Goal: Task Accomplishment & Management: Use online tool/utility

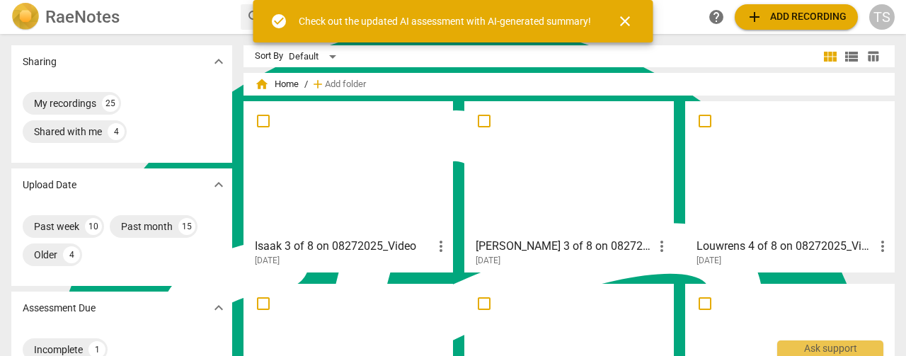
scroll to position [5688, 0]
click at [763, 12] on span "add" at bounding box center [754, 16] width 17 height 17
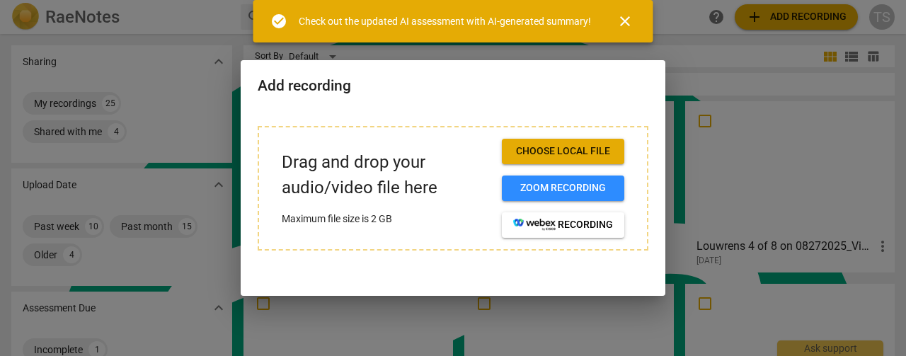
click at [559, 164] on button "Choose local file" at bounding box center [563, 151] width 123 height 25
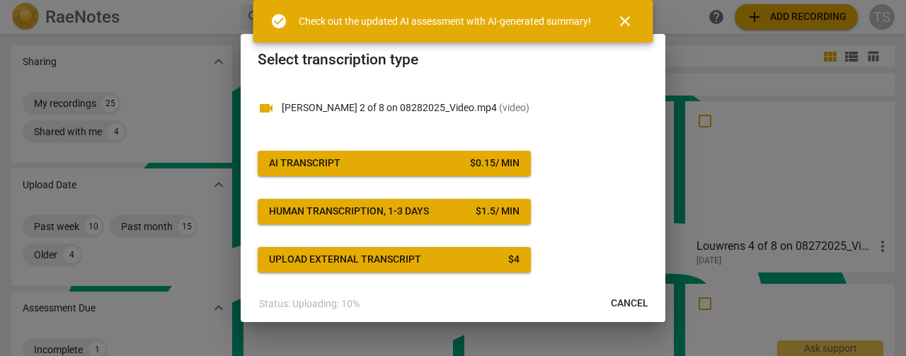
click at [481, 166] on div "$ 0.15 / min" at bounding box center [495, 163] width 50 height 14
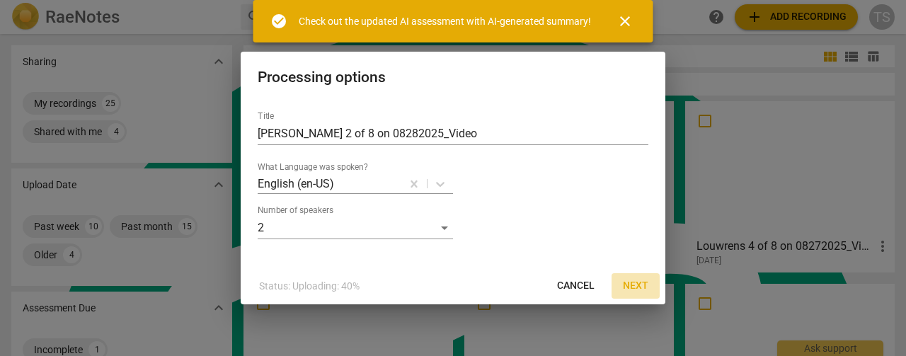
click at [632, 284] on span "Next" at bounding box center [635, 286] width 25 height 14
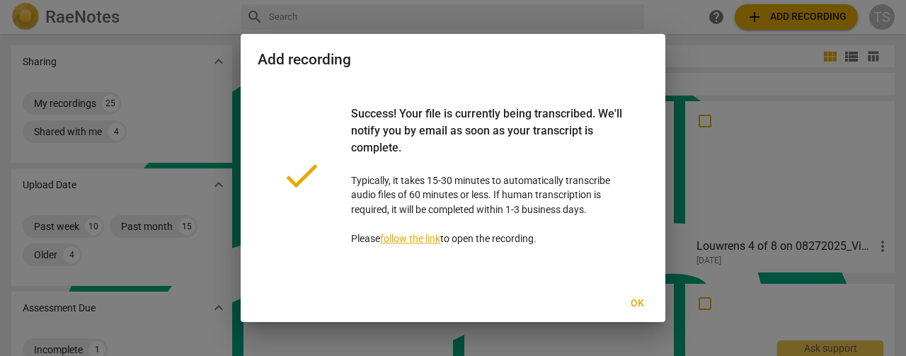
click at [639, 307] on span "Ok" at bounding box center [637, 304] width 23 height 14
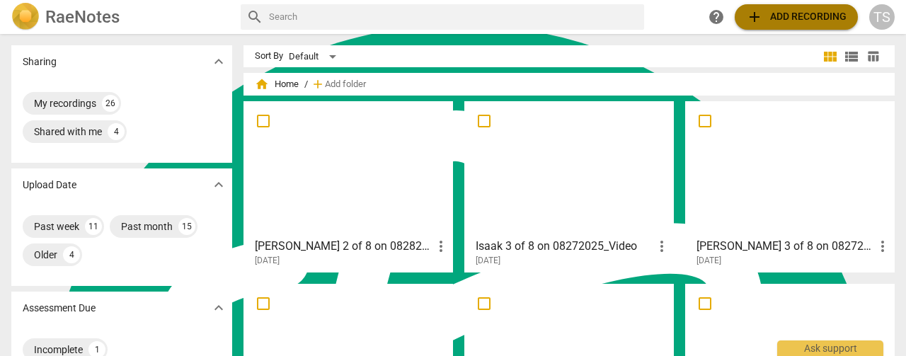
click at [801, 16] on span "add Add recording" at bounding box center [796, 16] width 101 height 17
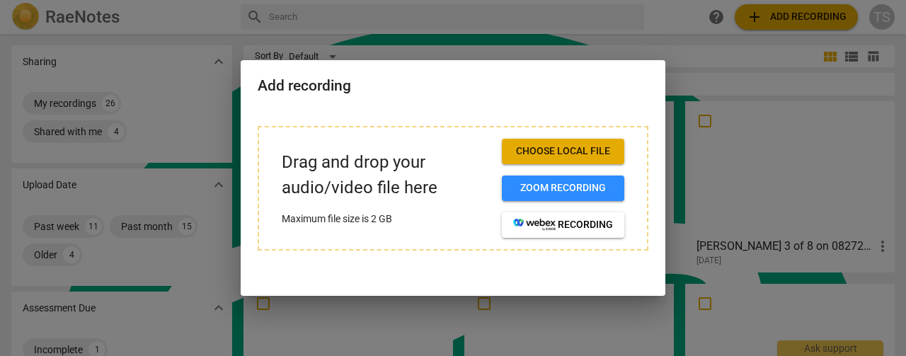
click at [576, 150] on span "Choose local file" at bounding box center [563, 151] width 100 height 14
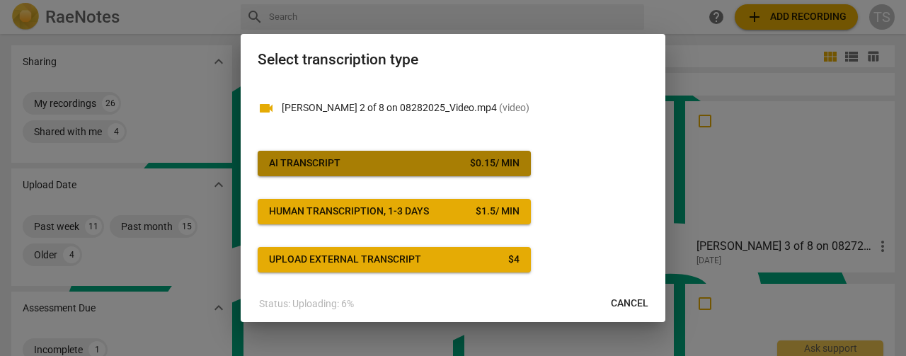
click at [476, 167] on div "$ 0.15 / min" at bounding box center [495, 163] width 50 height 14
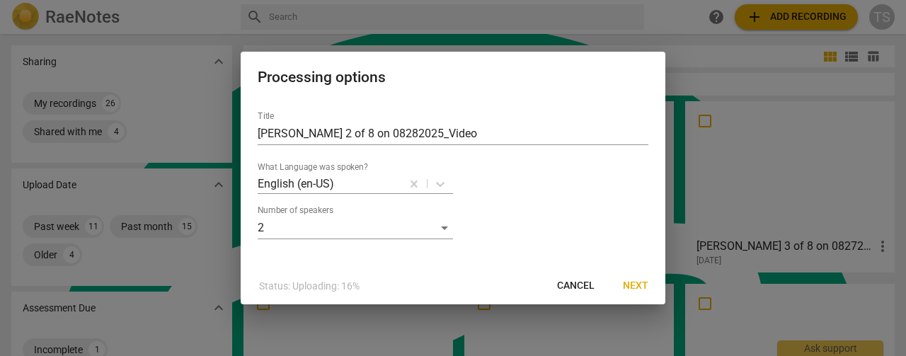
click at [637, 287] on span "Next" at bounding box center [635, 286] width 25 height 14
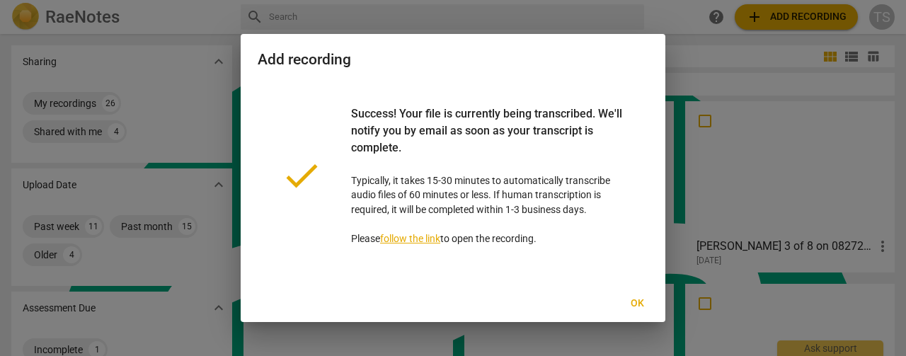
click at [639, 314] on button "Ok" at bounding box center [637, 303] width 45 height 25
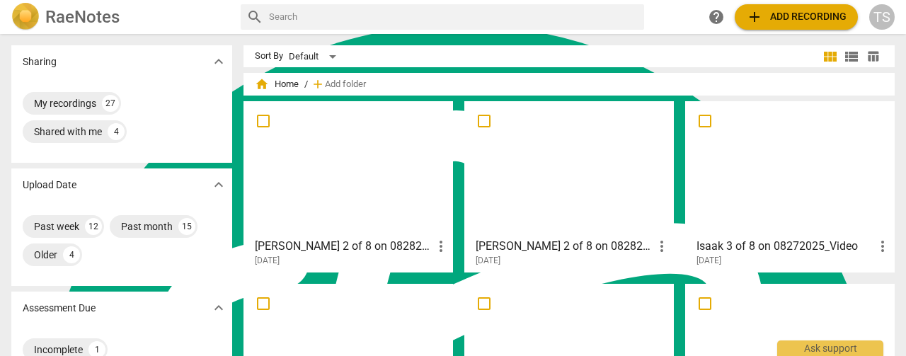
click at [581, 142] on div at bounding box center [569, 168] width 200 height 125
